Goal: Task Accomplishment & Management: Manage account settings

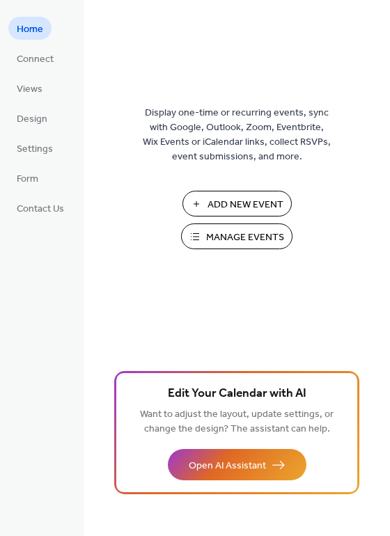
click at [264, 234] on span "Manage Events" at bounding box center [245, 237] width 78 height 15
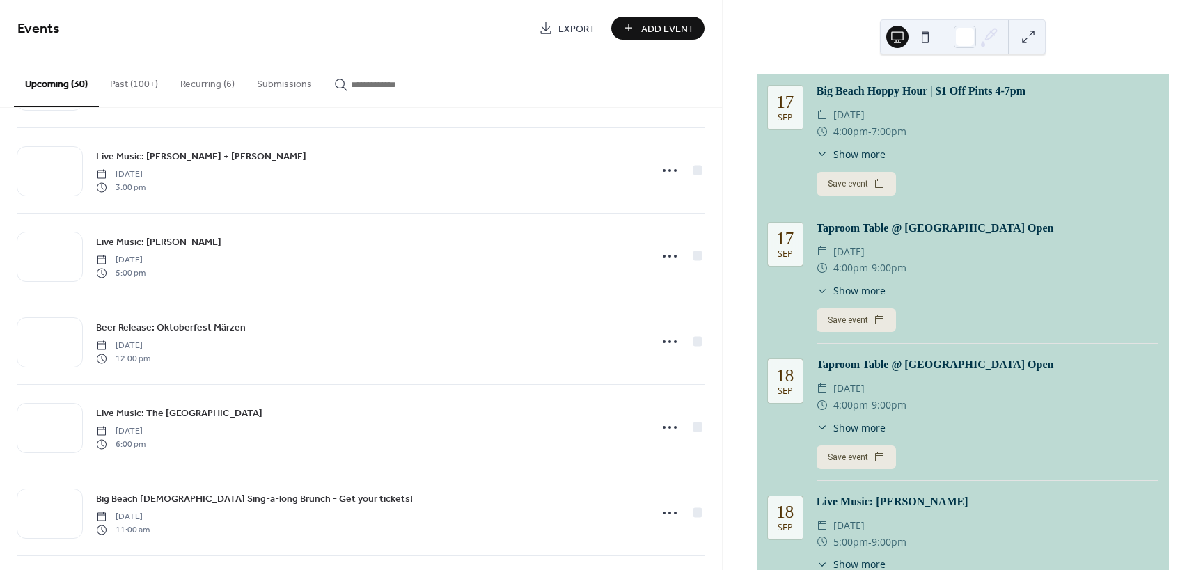
scroll to position [278, 0]
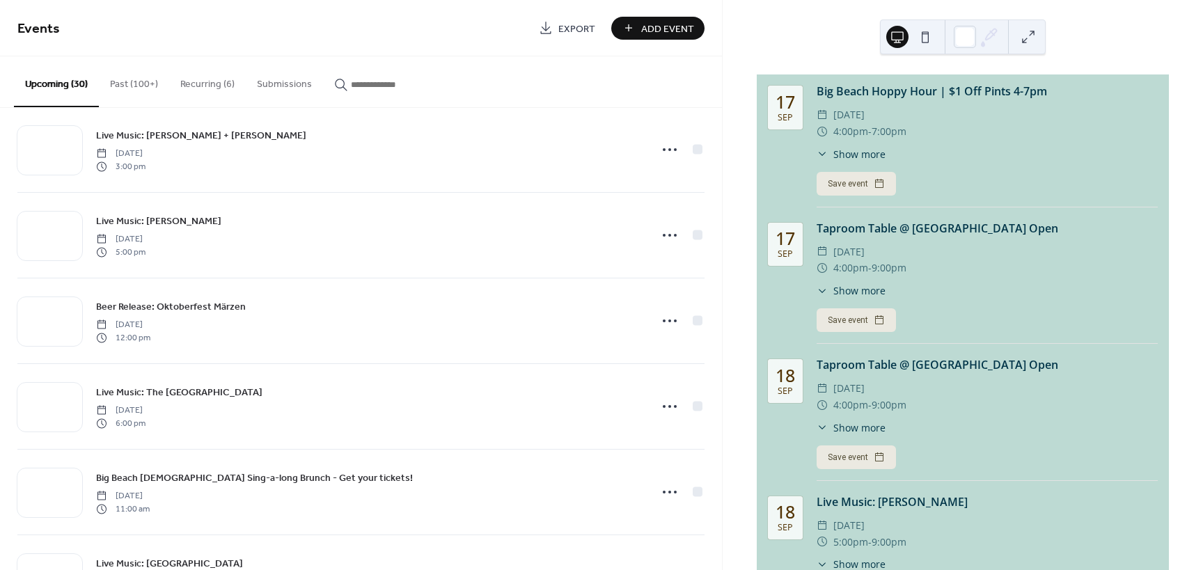
click at [205, 84] on button "Recurring (6)" at bounding box center [207, 80] width 77 height 49
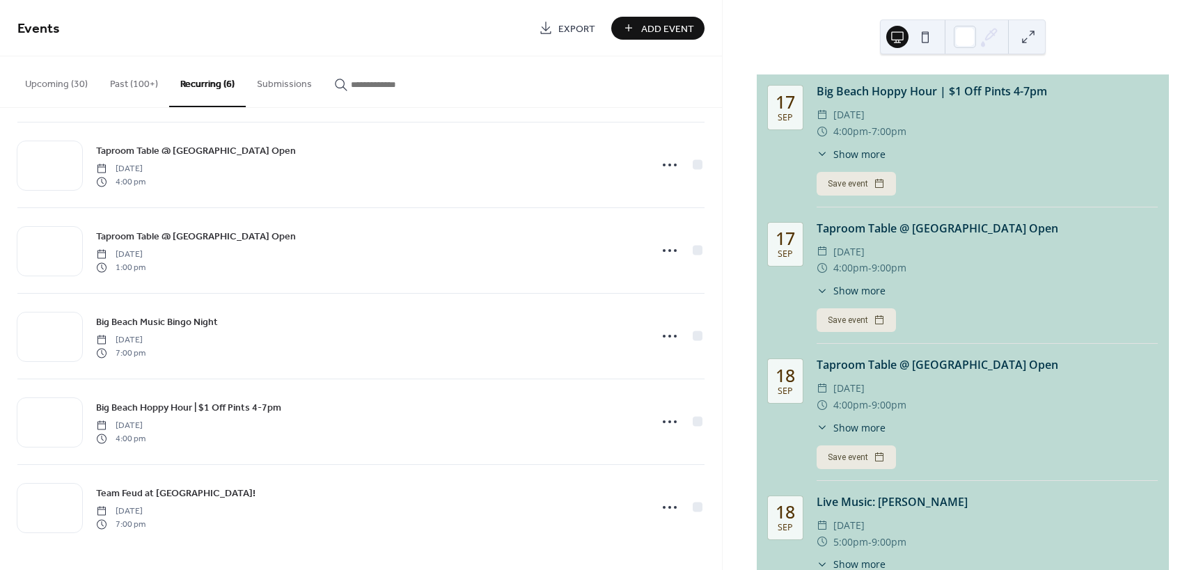
scroll to position [93, 0]
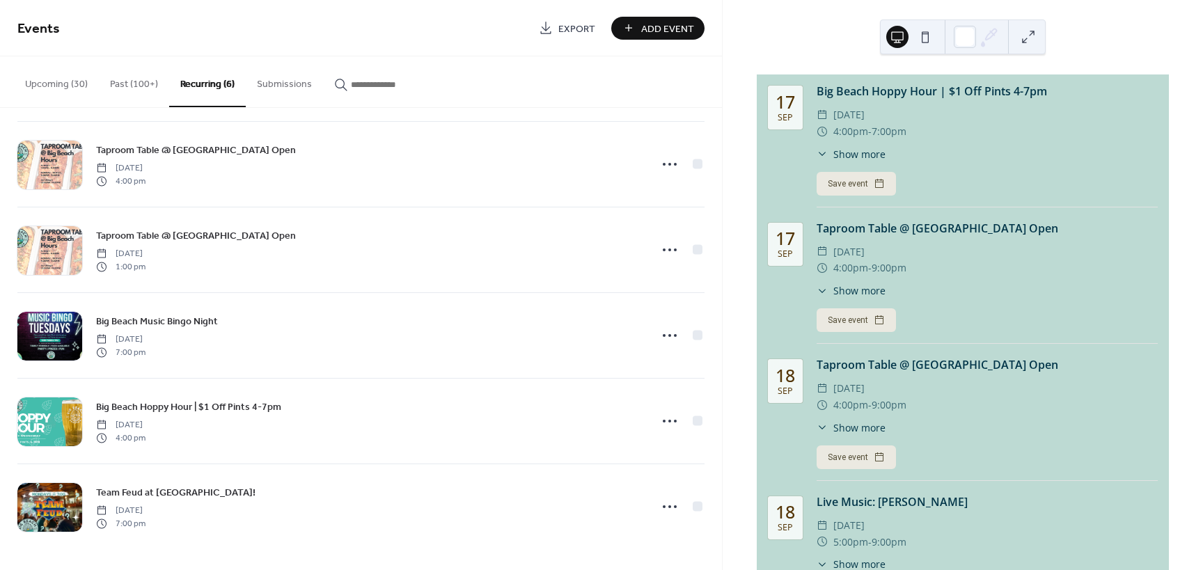
click at [667, 507] on icon at bounding box center [669, 507] width 22 height 22
click at [647, 482] on span "Delete" at bounding box center [640, 484] width 26 height 15
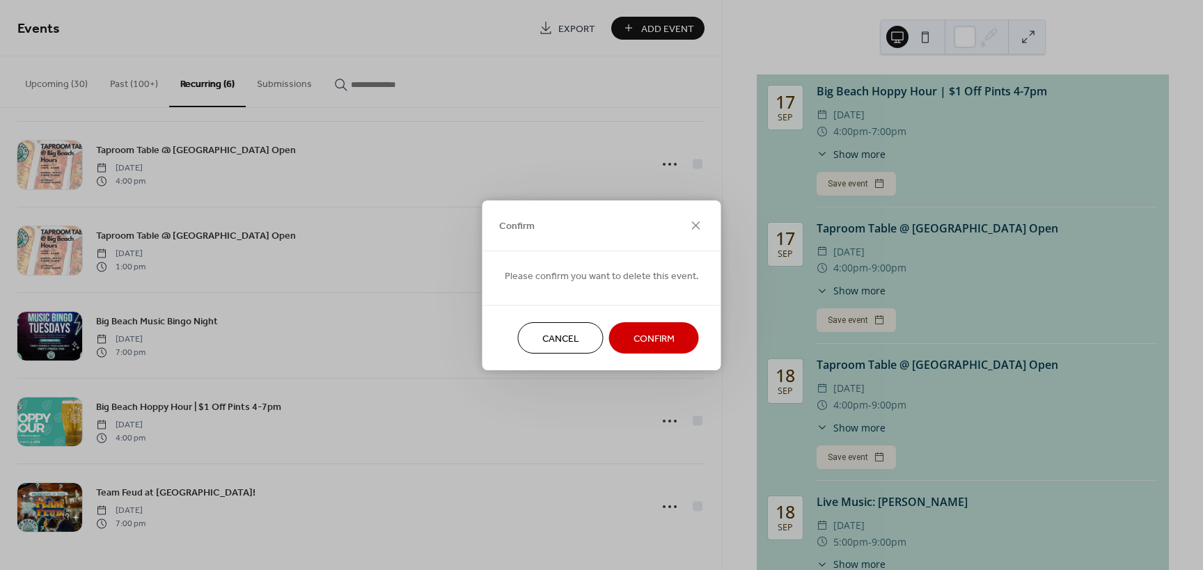
click at [635, 331] on span "Confirm" at bounding box center [653, 338] width 41 height 15
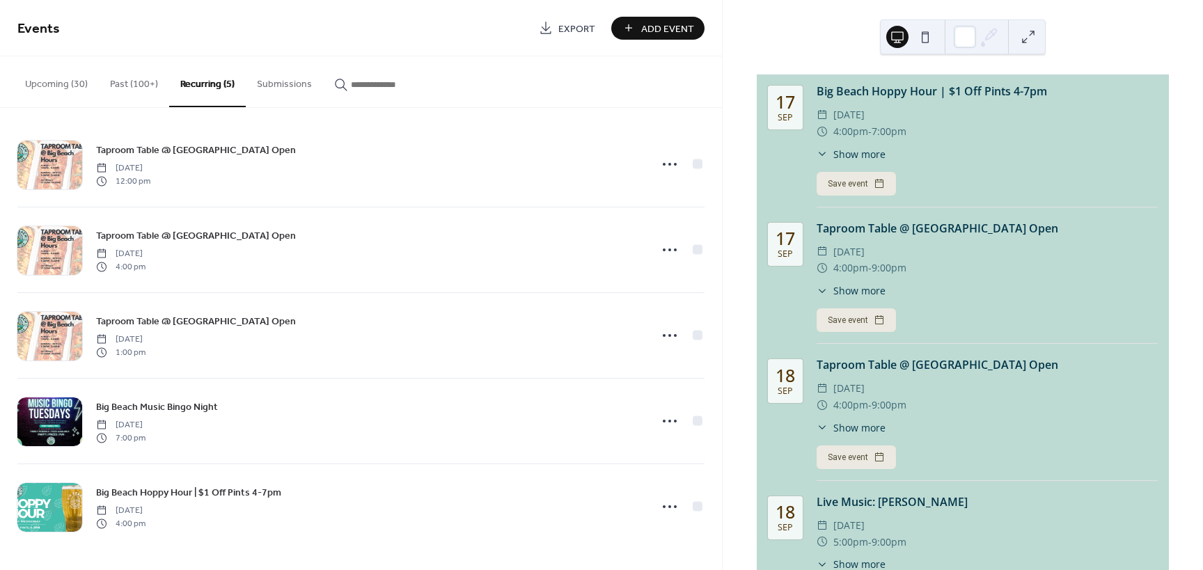
scroll to position [7, 0]
